Goal: Obtain resource: Obtain resource

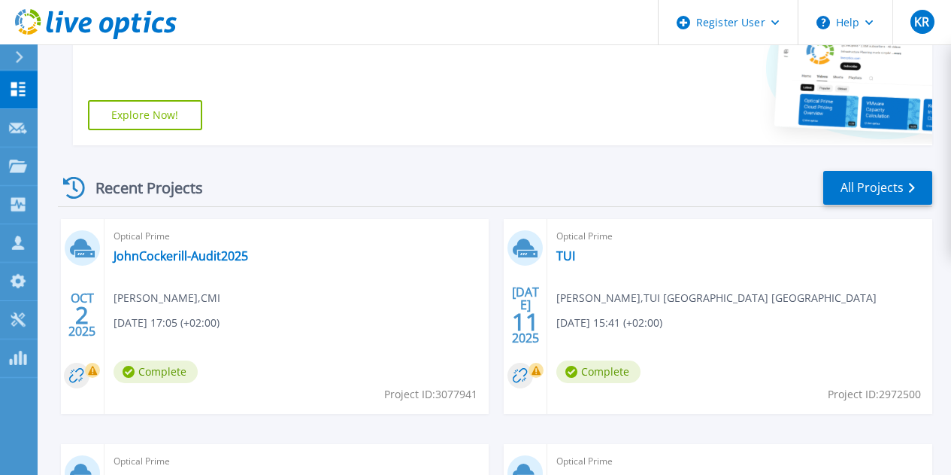
scroll to position [323, 0]
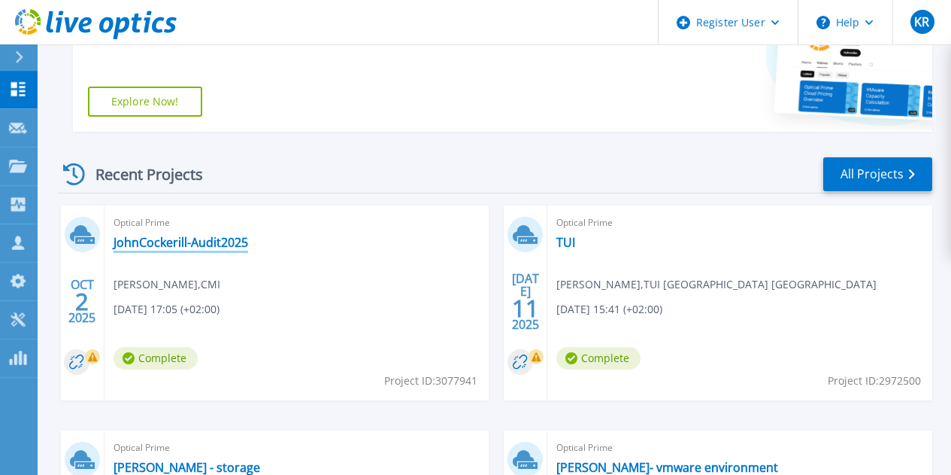
click at [160, 245] on link "JohnCockerill-Audit2025" at bounding box center [181, 242] width 135 height 15
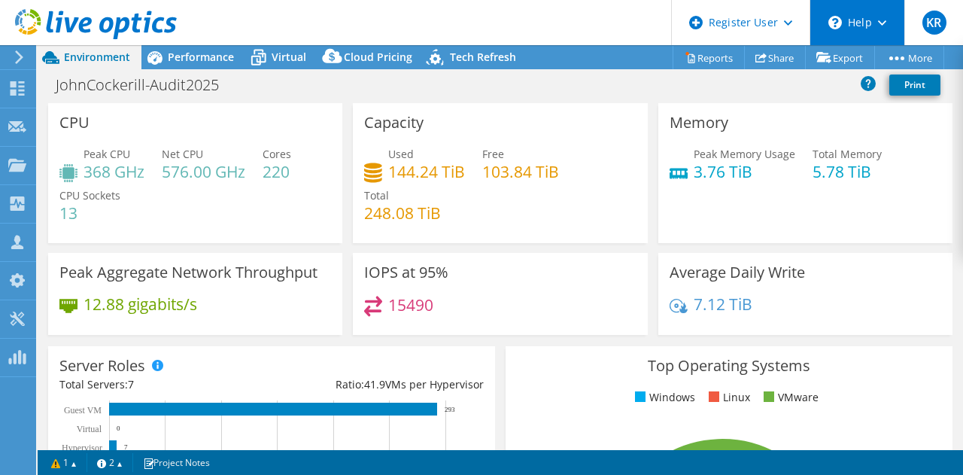
select select "USD"
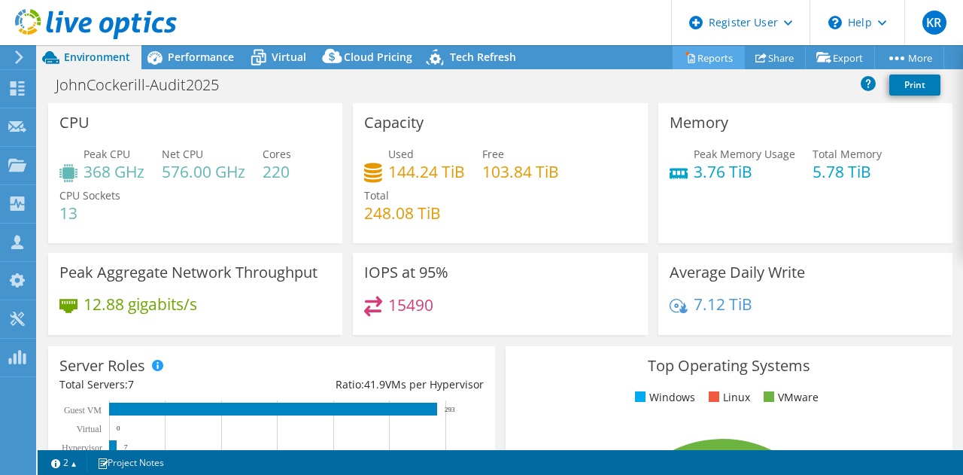
click at [710, 61] on link "Reports" at bounding box center [708, 57] width 72 height 23
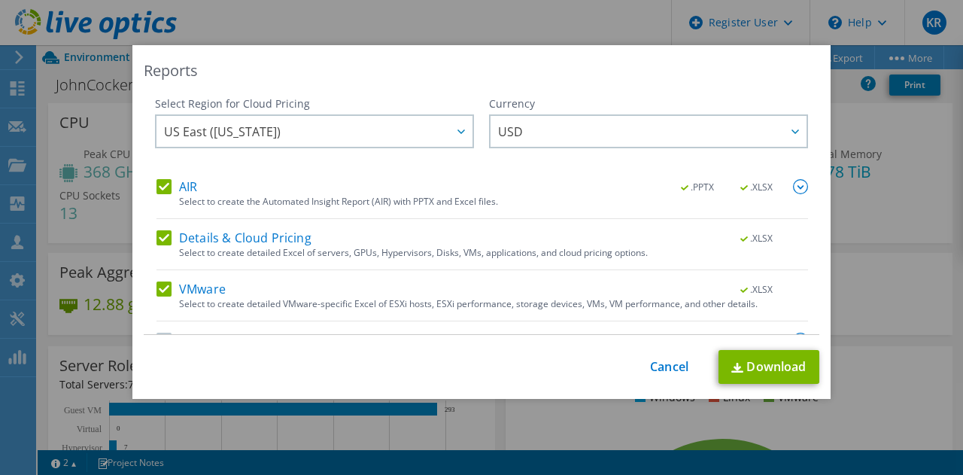
scroll to position [38, 0]
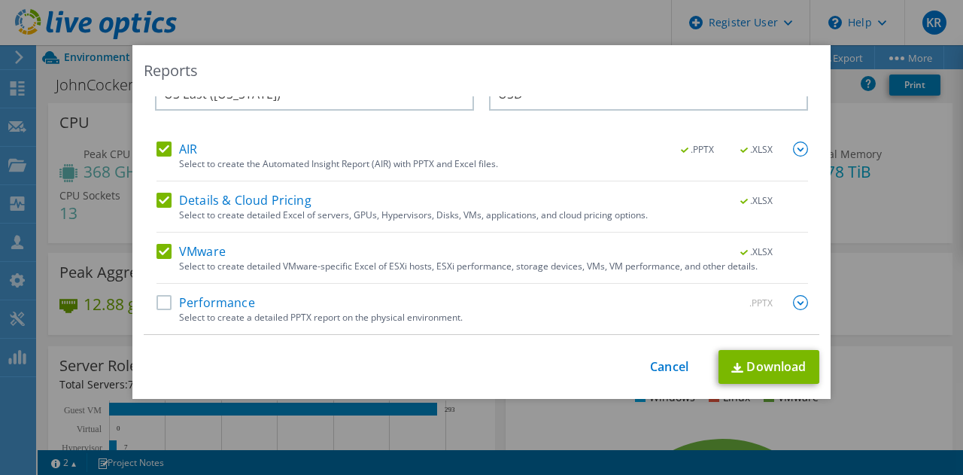
click at [159, 197] on label "Details & Cloud Pricing" at bounding box center [233, 200] width 155 height 15
click at [0, 0] on input "Details & Cloud Pricing" at bounding box center [0, 0] width 0 height 0
click at [159, 252] on label "VMware" at bounding box center [190, 251] width 69 height 15
click at [0, 0] on input "VMware" at bounding box center [0, 0] width 0 height 0
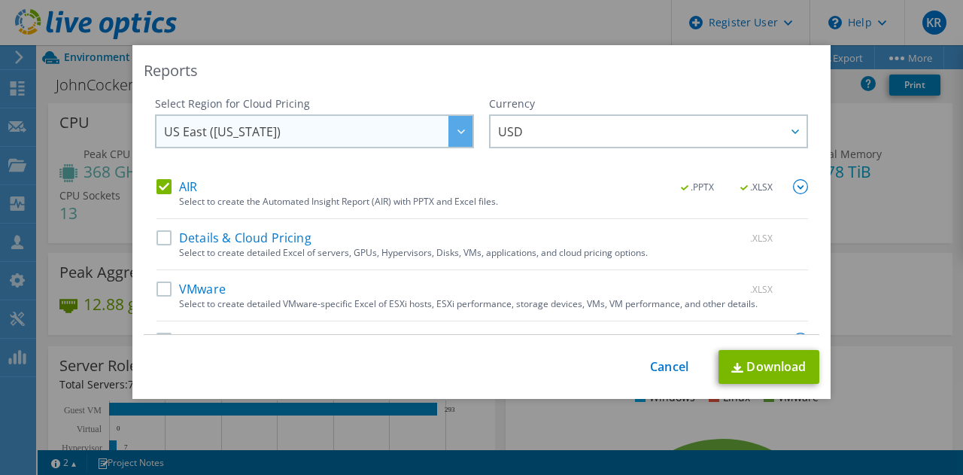
click at [458, 139] on div at bounding box center [460, 131] width 24 height 31
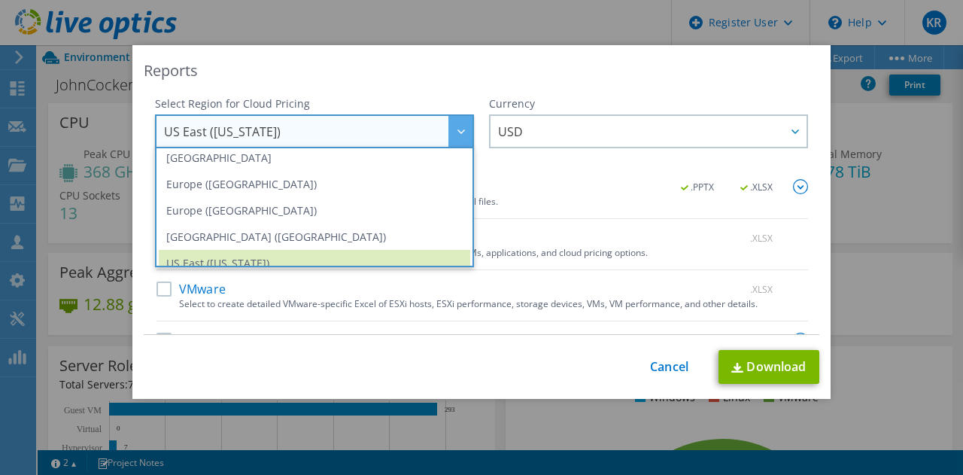
scroll to position [162, 0]
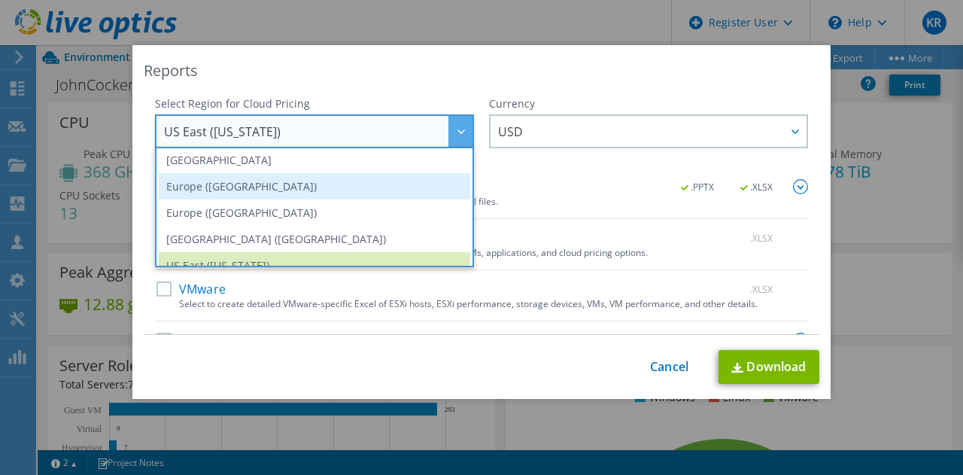
click at [245, 187] on li "Europe ([GEOGRAPHIC_DATA])" at bounding box center [314, 186] width 311 height 26
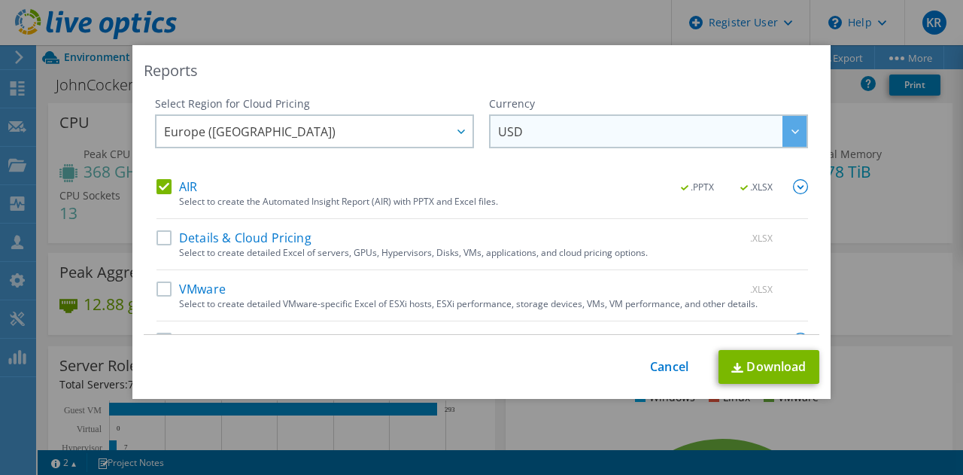
click at [629, 129] on span "USD" at bounding box center [652, 131] width 308 height 31
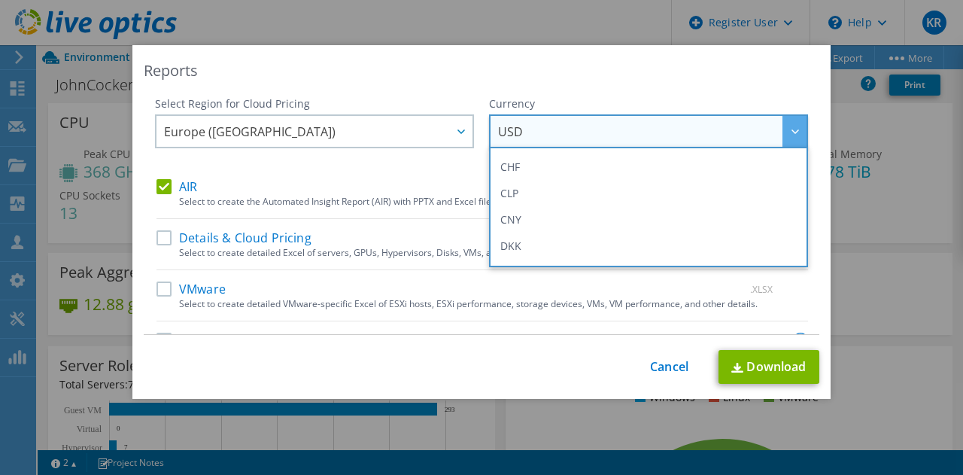
scroll to position [205, 0]
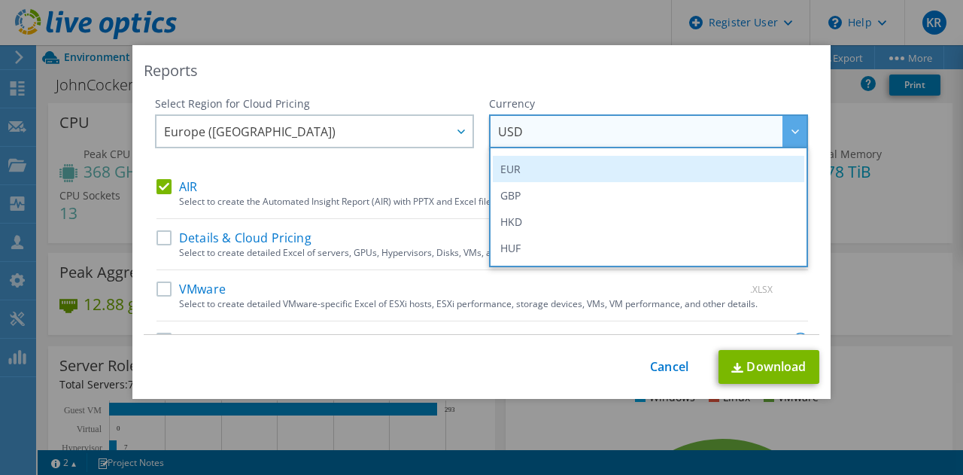
click at [642, 171] on li "EUR" at bounding box center [648, 169] width 311 height 26
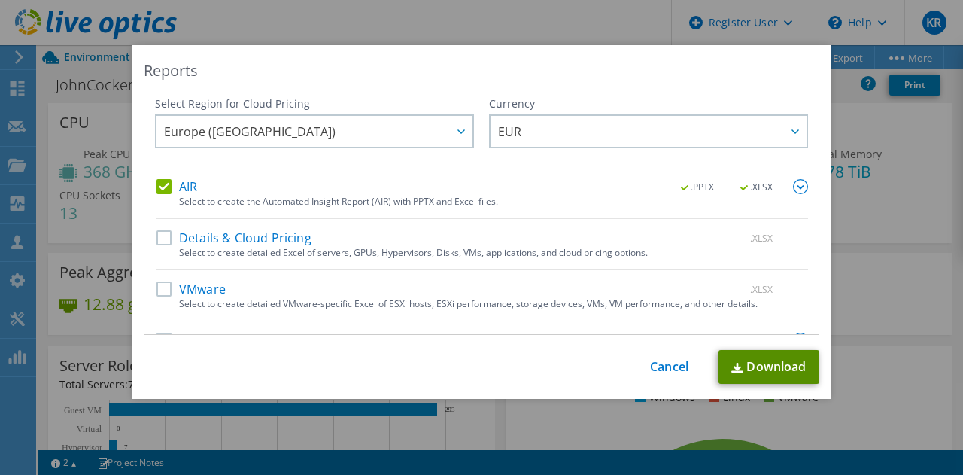
click at [775, 365] on link "Download" at bounding box center [768, 367] width 101 height 34
click at [671, 364] on link "Cancel" at bounding box center [669, 366] width 38 height 14
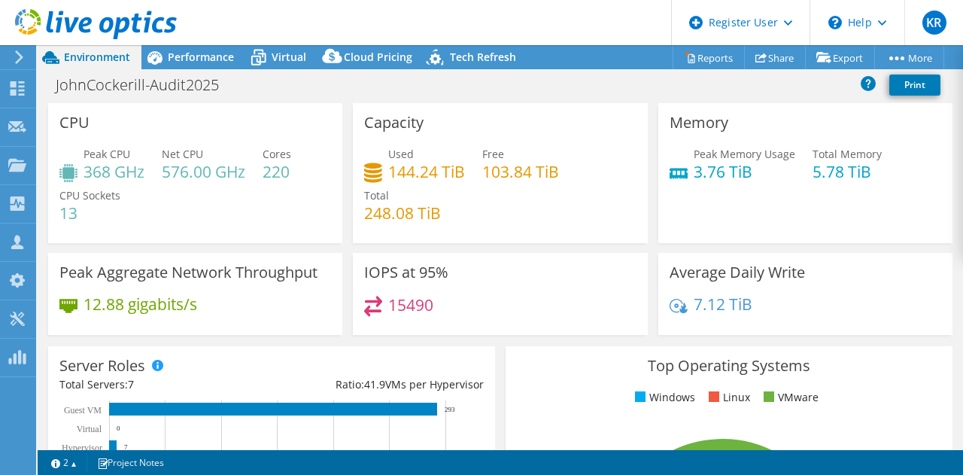
click at [198, 63] on span "Performance" at bounding box center [201, 57] width 66 height 14
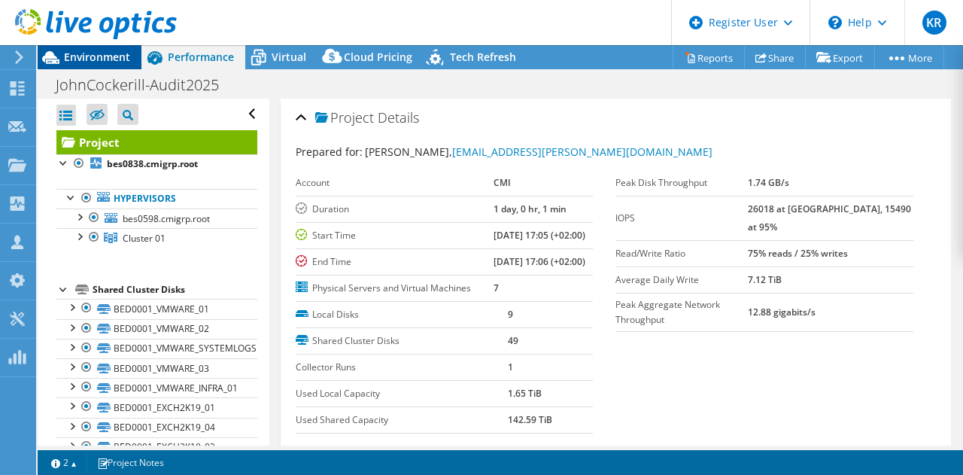
click at [102, 61] on span "Environment" at bounding box center [97, 57] width 66 height 14
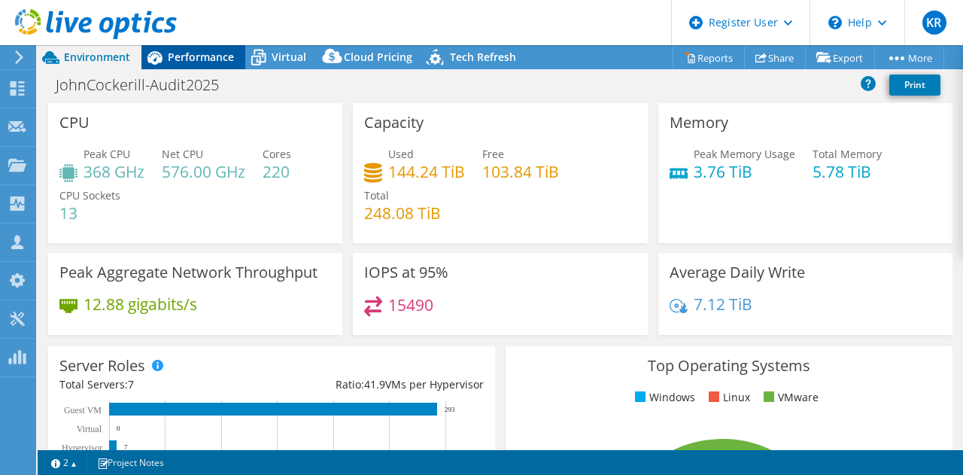
click at [211, 59] on span "Performance" at bounding box center [201, 57] width 66 height 14
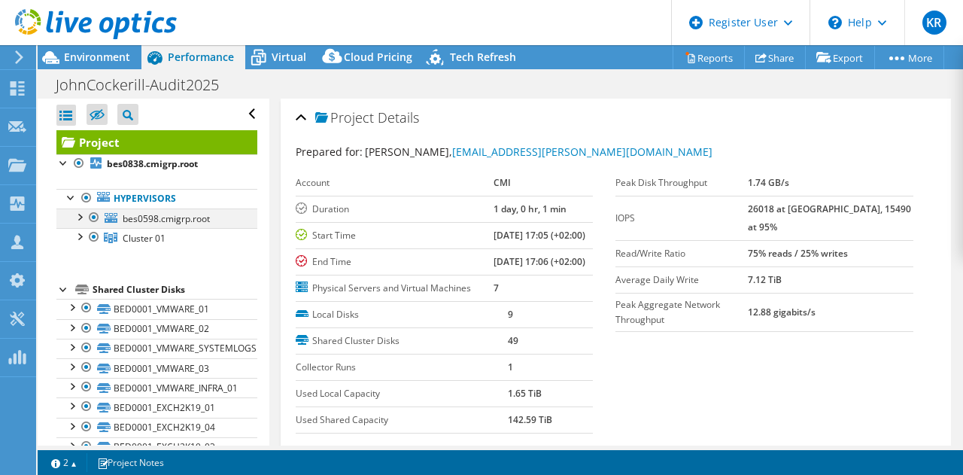
click at [81, 219] on div at bounding box center [78, 215] width 15 height 15
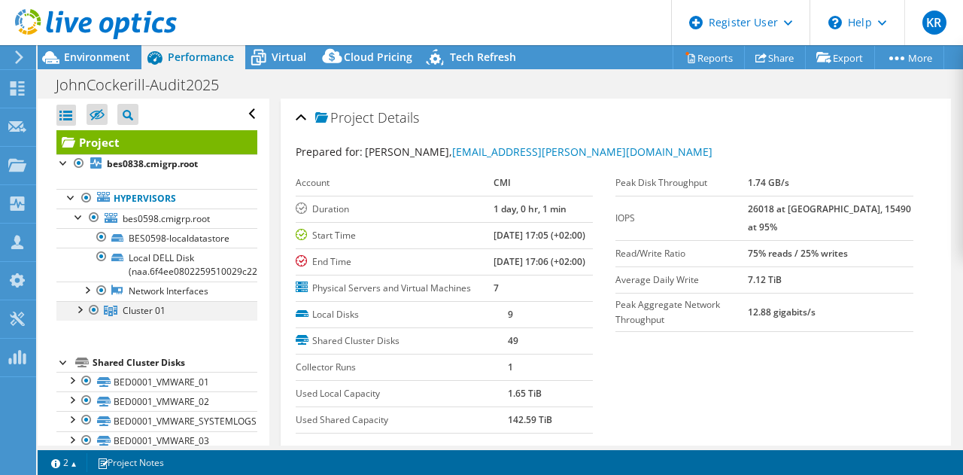
click at [78, 316] on div at bounding box center [78, 308] width 15 height 15
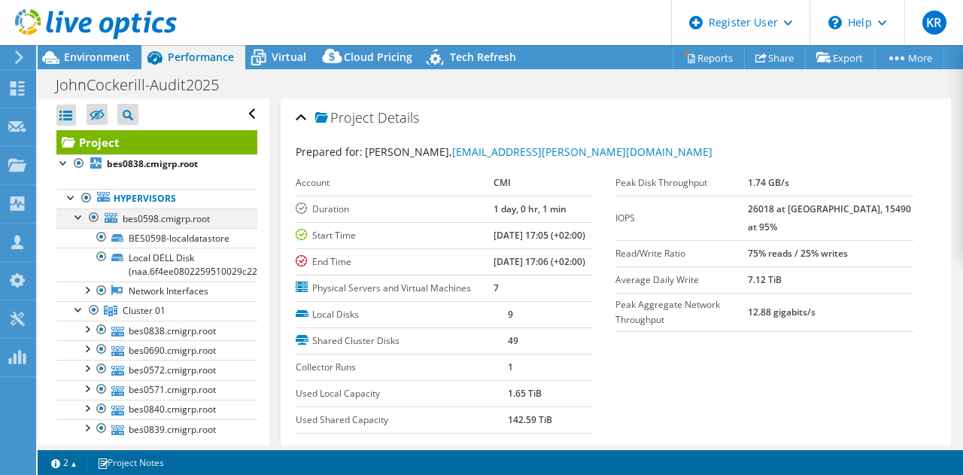
click at [77, 215] on div at bounding box center [78, 215] width 15 height 15
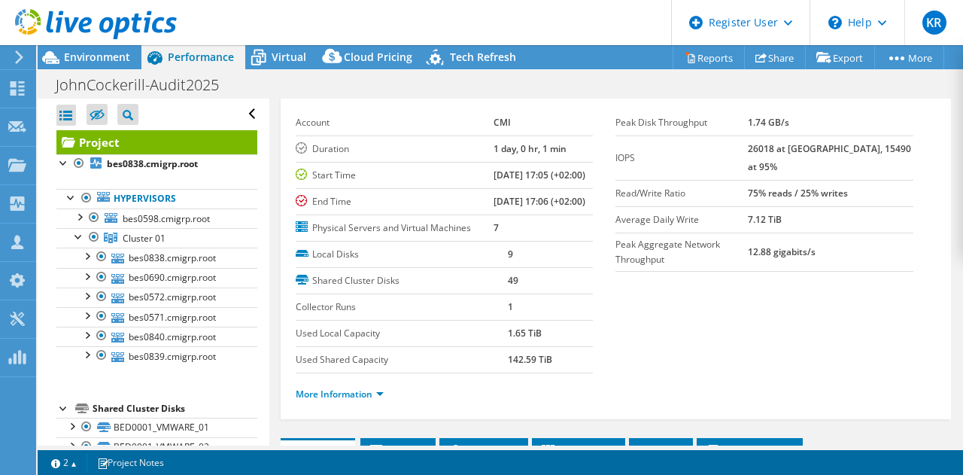
scroll to position [0, 0]
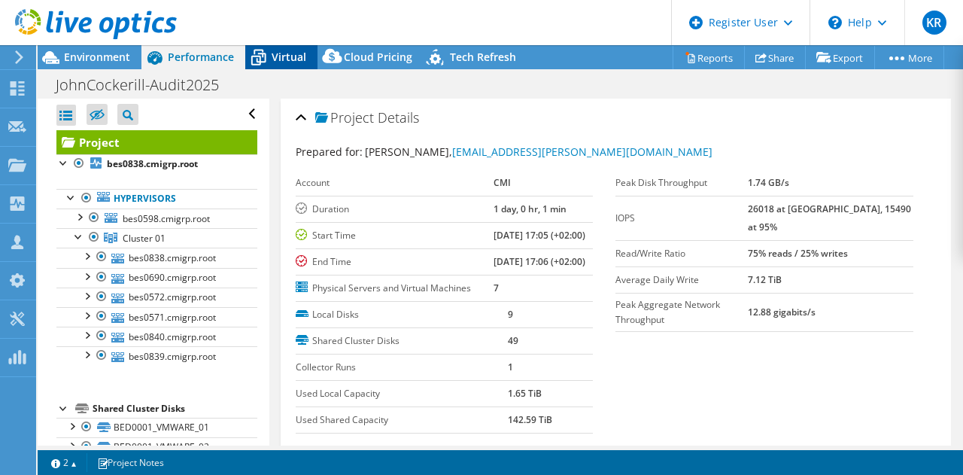
click at [289, 58] on span "Virtual" at bounding box center [288, 57] width 35 height 14
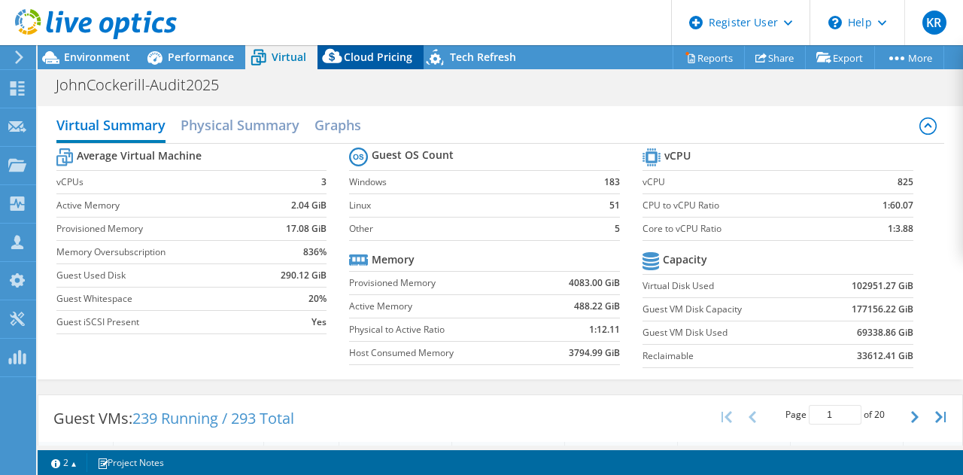
click at [378, 59] on span "Cloud Pricing" at bounding box center [378, 57] width 68 height 14
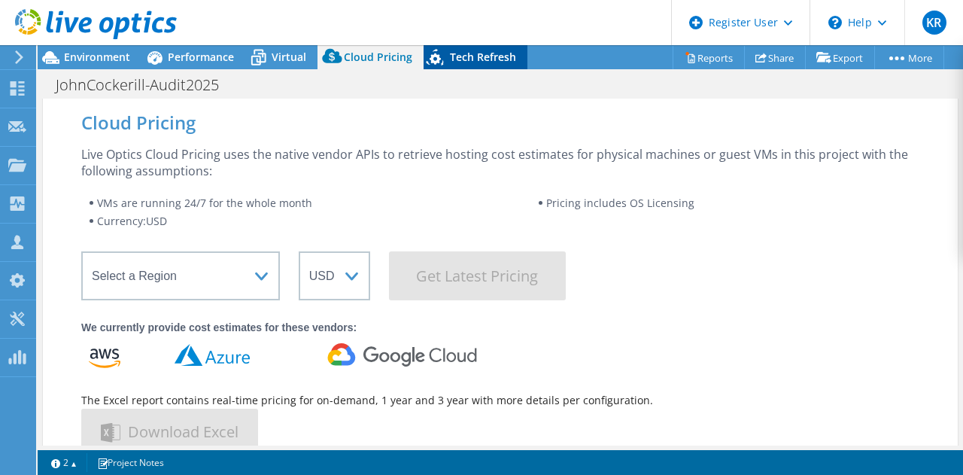
click at [493, 57] on span "Tech Refresh" at bounding box center [483, 57] width 66 height 14
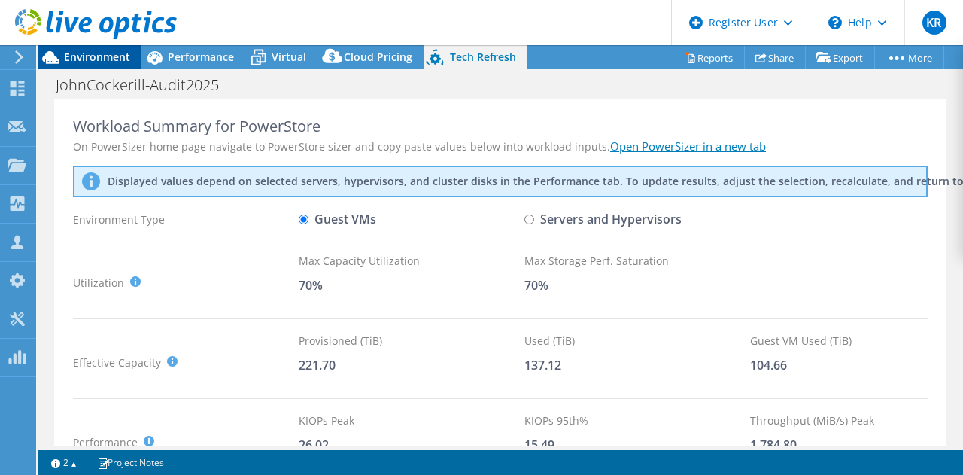
click at [108, 65] on div "Environment" at bounding box center [90, 57] width 104 height 24
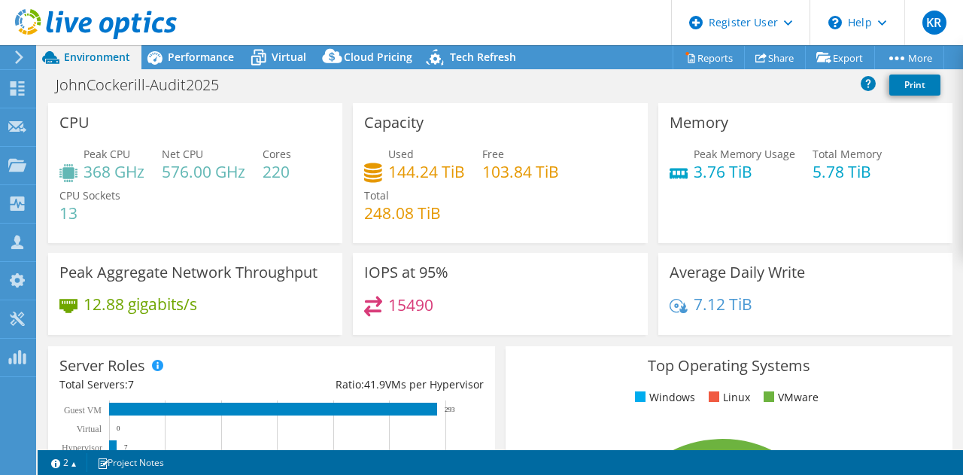
click at [425, 13] on header "KR Dell User [PERSON_NAME] [PERSON_NAME][EMAIL_ADDRESS][PERSON_NAME][DOMAIN_NAM…" at bounding box center [481, 22] width 963 height 45
